Goal: Find contact information: Find specific fact

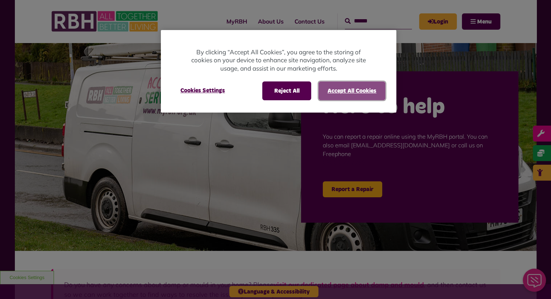
click at [342, 90] on button "Accept All Cookies" at bounding box center [351, 90] width 67 height 19
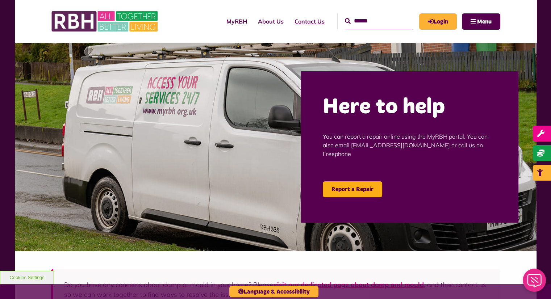
click at [309, 26] on link "Contact Us" at bounding box center [309, 22] width 41 height 20
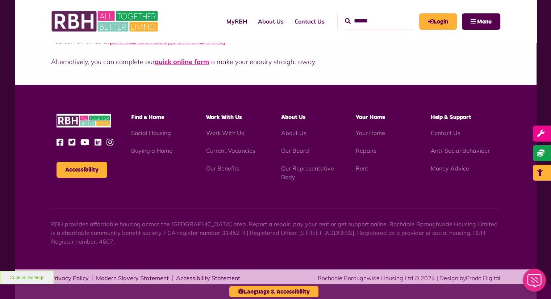
scroll to position [453, 0]
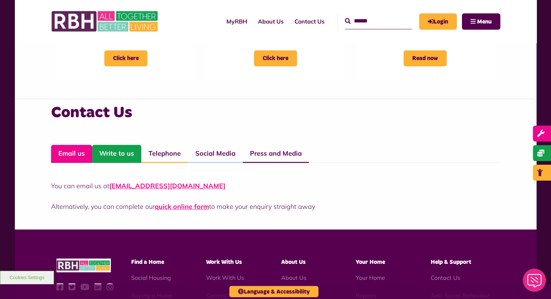
click at [133, 153] on link "Write to us" at bounding box center [116, 154] width 49 height 18
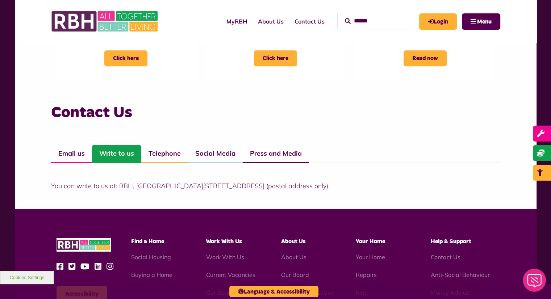
drag, startPoint x: 135, startPoint y: 186, endPoint x: 316, endPoint y: 186, distance: 181.3
click at [316, 186] on p "You can write to us at: RBH, Unique Enterprise Centre, Belfield Road, Rochdale,…" at bounding box center [275, 186] width 449 height 10
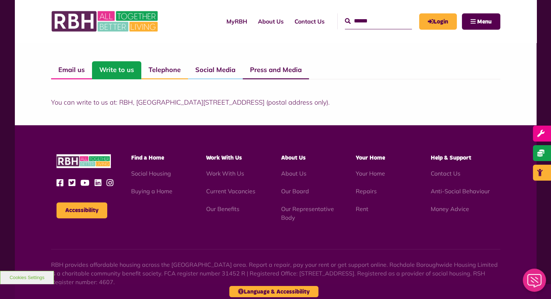
scroll to position [505, 0]
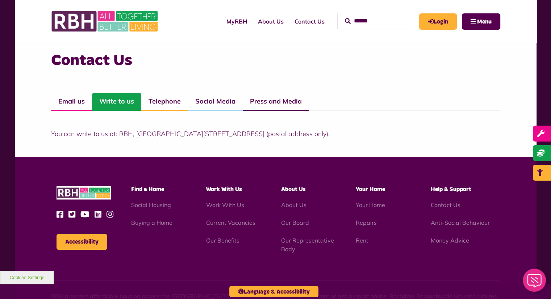
copy p "Unique Enterprise Centre, Belfield Road, Rochdale, OL16 2UP"
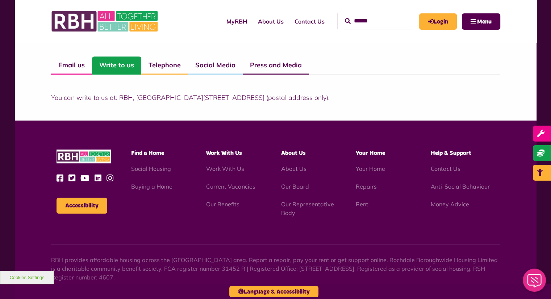
scroll to position [578, 0]
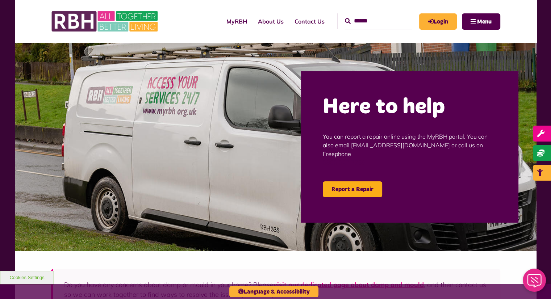
click at [258, 16] on link "About Us" at bounding box center [270, 22] width 37 height 20
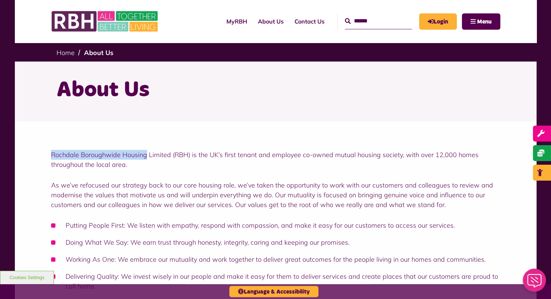
drag, startPoint x: 48, startPoint y: 156, endPoint x: 145, endPoint y: 154, distance: 97.0
click at [145, 154] on div "Rochdale Boroughwide Housing Limited (RBH) is the UK’s first tenant and employe…" at bounding box center [275, 227] width 521 height 212
copy p "Rochdale Boroughwide Housing"
